Goal: Task Accomplishment & Management: Manage account settings

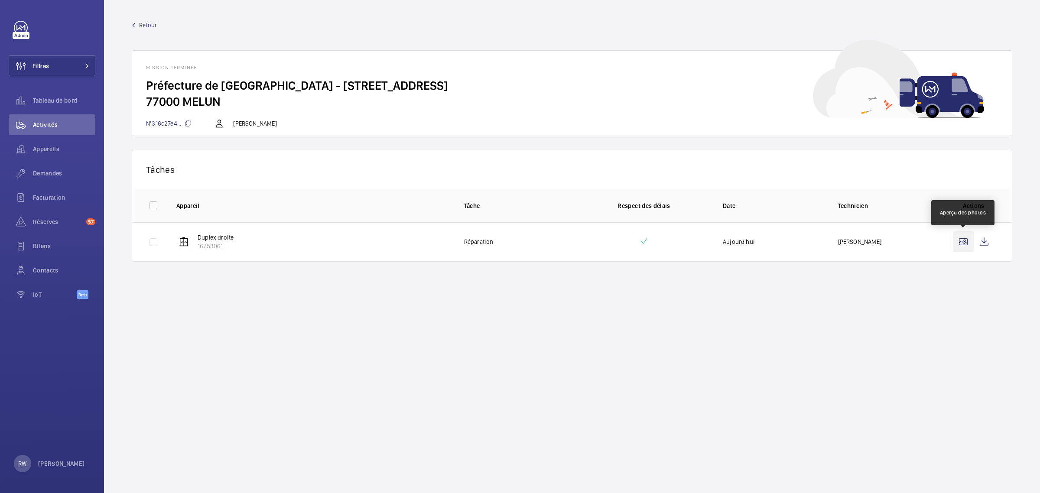
click at [965, 241] on wm-front-icon-button at bounding box center [963, 242] width 21 height 21
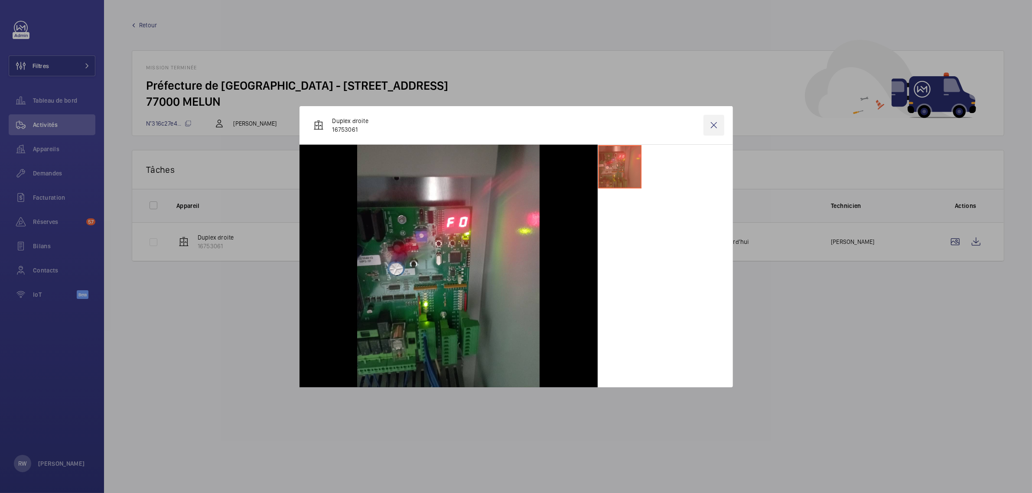
click at [719, 125] on wm-front-icon-button at bounding box center [714, 125] width 21 height 21
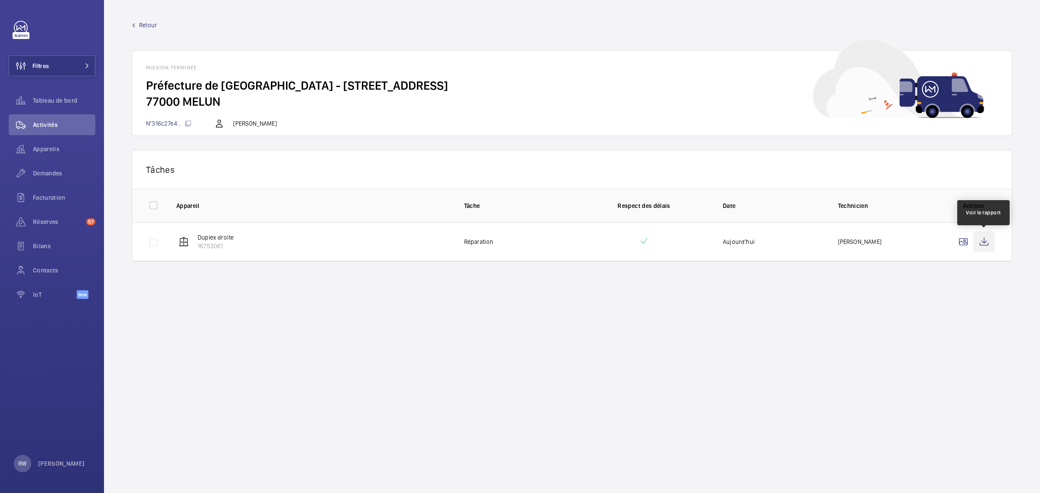
click at [987, 246] on wm-front-icon-button at bounding box center [984, 242] width 21 height 21
drag, startPoint x: 421, startPoint y: 374, endPoint x: 416, endPoint y: 375, distance: 4.4
click at [421, 374] on wm-front-mission-details "Retour Mission terminée Préfecture de Seine-et-Marne - 12 Rue des Saints-Pères …" at bounding box center [572, 246] width 936 height 493
